Goal: Communication & Community: Ask a question

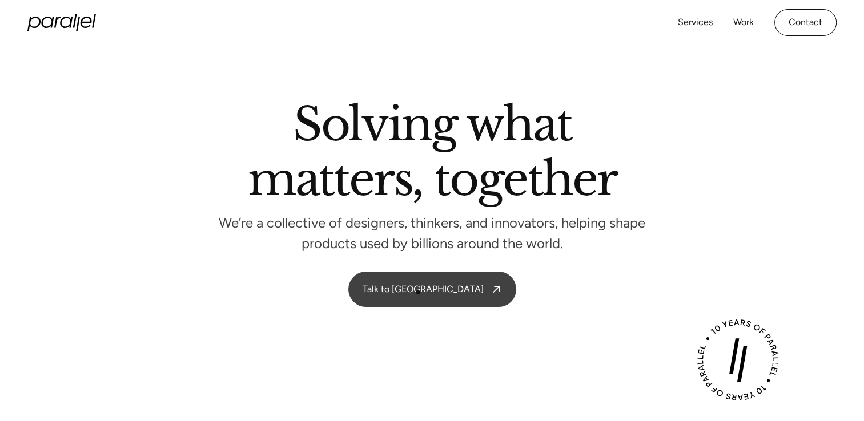
click at [418, 292] on link "Talk to [GEOGRAPHIC_DATA]" at bounding box center [432, 289] width 167 height 34
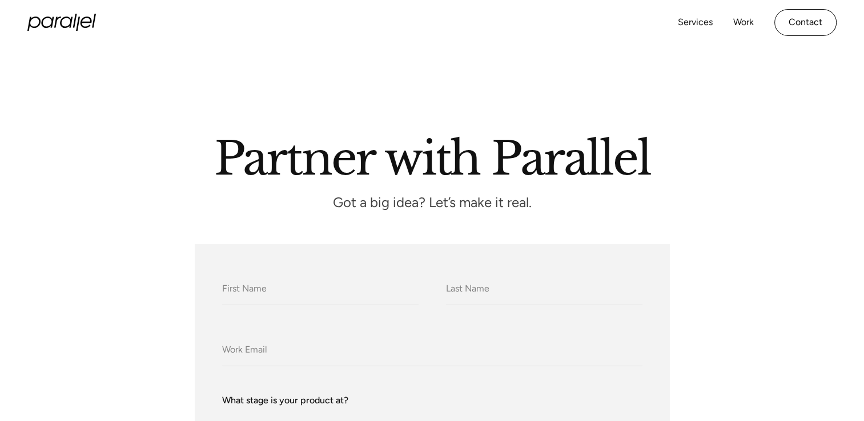
click at [224, 291] on input "What do we call you?" at bounding box center [320, 289] width 196 height 31
type input "Ektha h m"
click at [224, 351] on input "Company Email" at bounding box center [432, 350] width 420 height 31
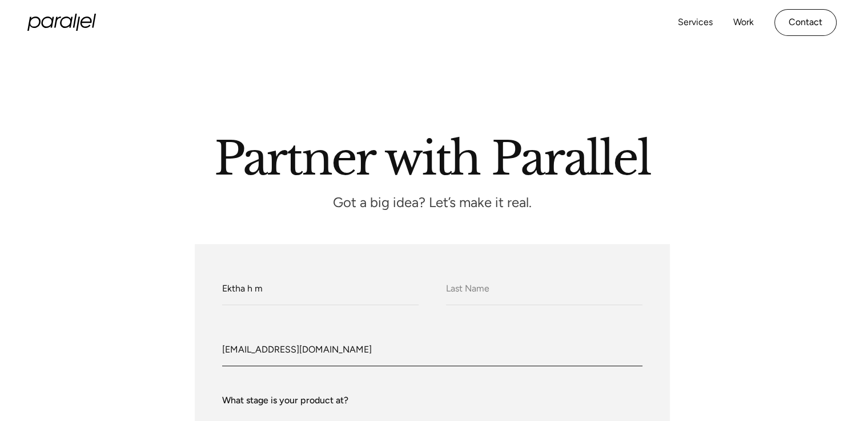
type input "[EMAIL_ADDRESS][DOMAIN_NAME]"
click at [436, 287] on div "What do we call you? [PERSON_NAME] [PERSON_NAME] What do we call you?" at bounding box center [432, 289] width 420 height 34
click at [448, 287] on input "What do we call you?" at bounding box center [544, 289] width 196 height 31
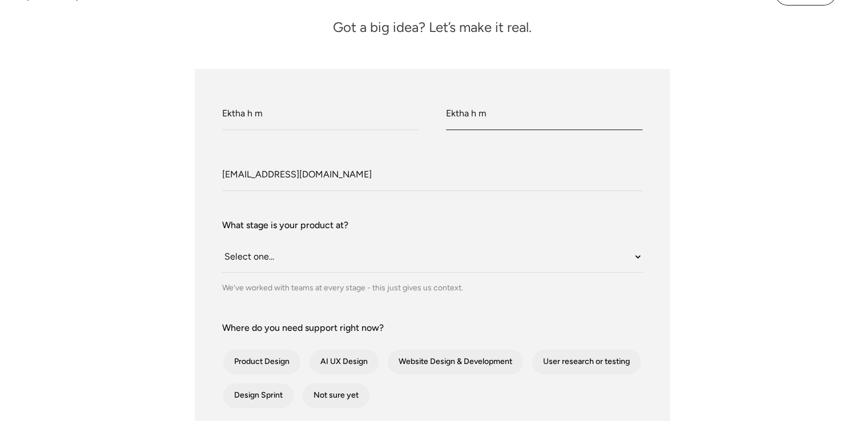
scroll to position [176, 0]
type input "Ektha h m"
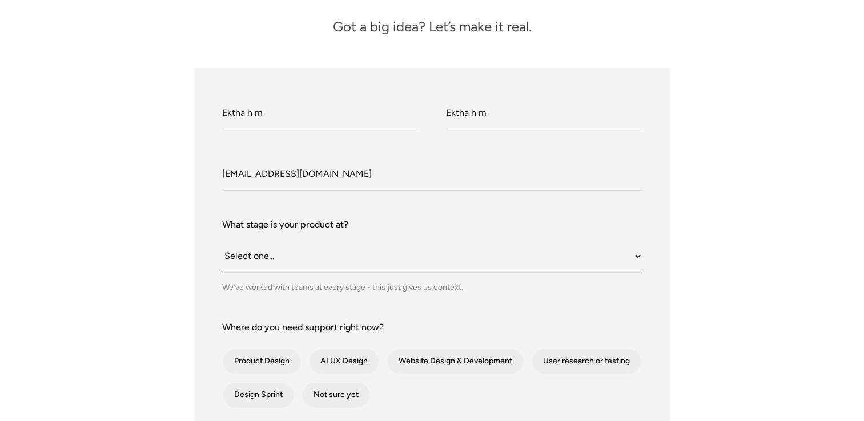
click at [242, 257] on select "Select one... Still an idea Building MVP Live with early users Scaling fast Som…" at bounding box center [432, 256] width 420 height 31
click at [133, 284] on div "What do we call you? [PERSON_NAME] [PERSON_NAME] What do we call you? Ektha h m…" at bounding box center [432, 422] width 777 height 706
click at [605, 369] on div "contact-form" at bounding box center [587, 362] width 110 height 26
click at [551, 365] on input "User research or testing" at bounding box center [546, 361] width 7 height 7
checkbox input "true"
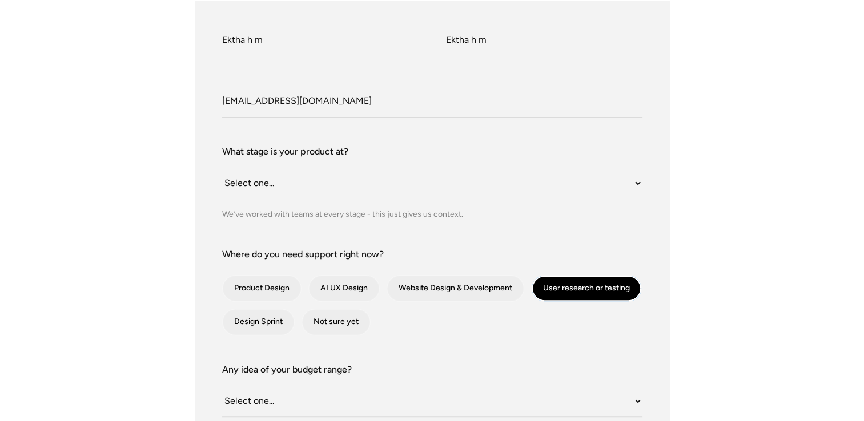
scroll to position [256, 0]
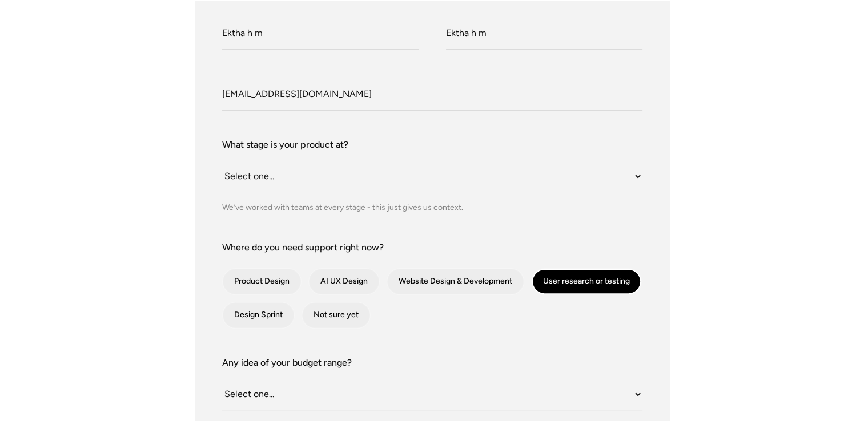
click at [231, 203] on div "We’ve worked with teams at every stage - this just gives us context." at bounding box center [432, 208] width 420 height 12
click at [231, 202] on div "We’ve worked with teams at every stage - this just gives us context." at bounding box center [432, 208] width 420 height 12
click at [231, 167] on select "Select one... Still an idea Building MVP Live with early users Scaling fast Som…" at bounding box center [432, 176] width 420 height 31
select select "Somewhere in between"
click at [222, 161] on select "Select one... Still an idea Building MVP Live with early users Scaling fast Som…" at bounding box center [432, 176] width 420 height 31
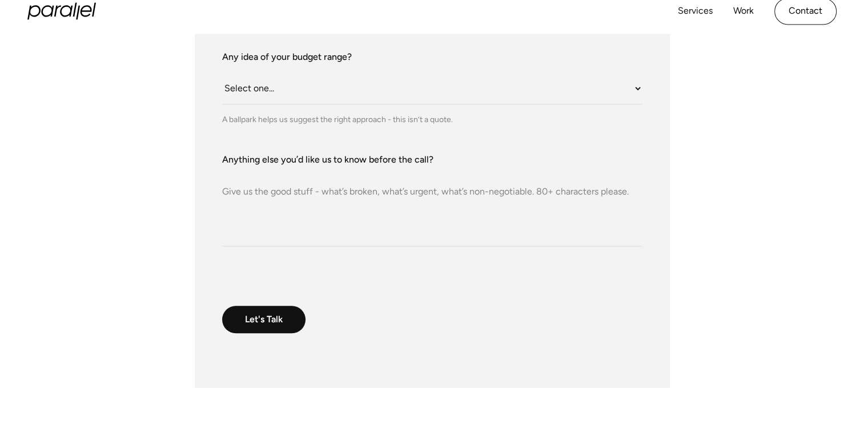
scroll to position [556, 0]
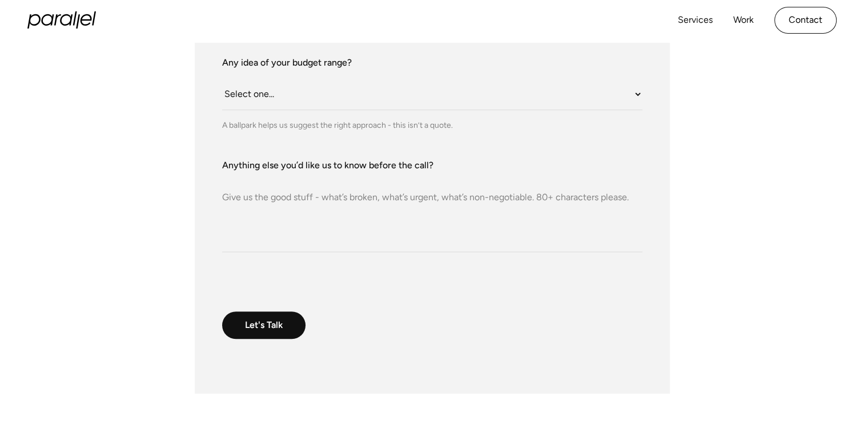
click at [265, 331] on input "Let's Talk" at bounding box center [263, 325] width 83 height 27
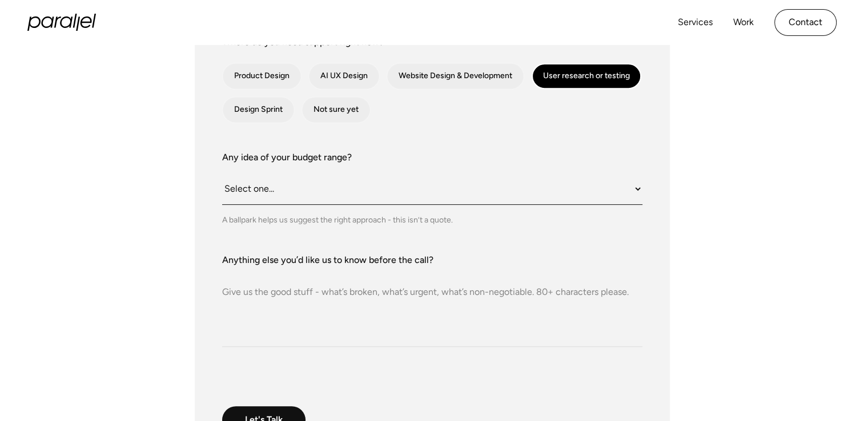
scroll to position [460, 0]
click at [266, 399] on form "What do we call you? Ektha h m What do we call you? Ektha h m Company Email ekt…" at bounding box center [432, 137] width 420 height 651
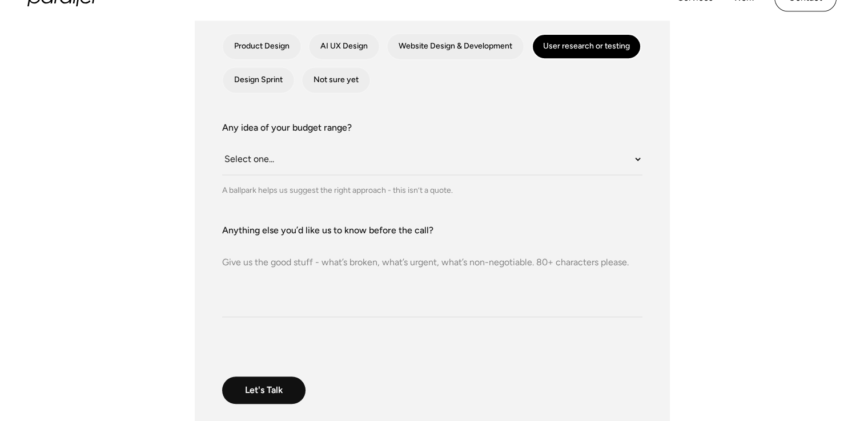
scroll to position [492, 0]
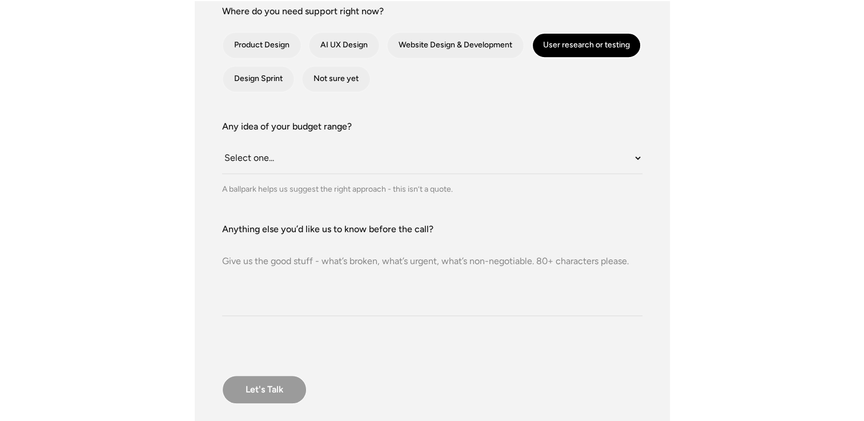
click at [264, 386] on input "Let's Talk" at bounding box center [264, 390] width 85 height 29
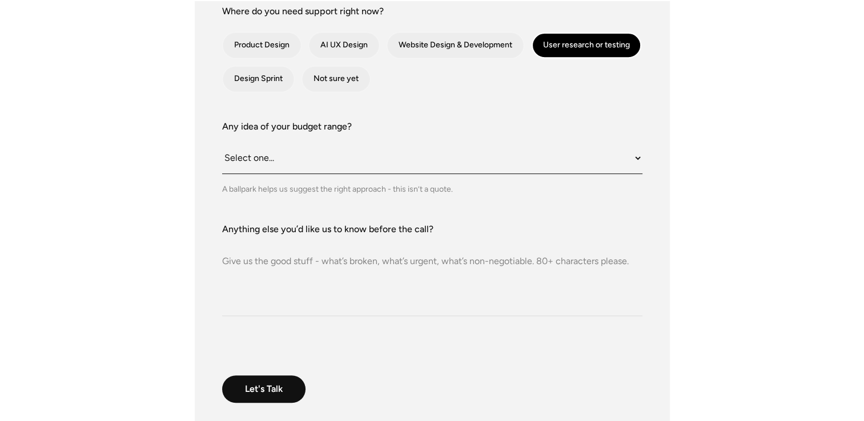
click at [232, 156] on select "Select one... Under $10K $10K–$25K $25K–$50K $50K+" at bounding box center [432, 158] width 420 height 31
click at [222, 143] on select "Select one... Under $10K $10K–$25K $25K–$50K $50K+" at bounding box center [432, 158] width 420 height 31
